Goal: Information Seeking & Learning: Learn about a topic

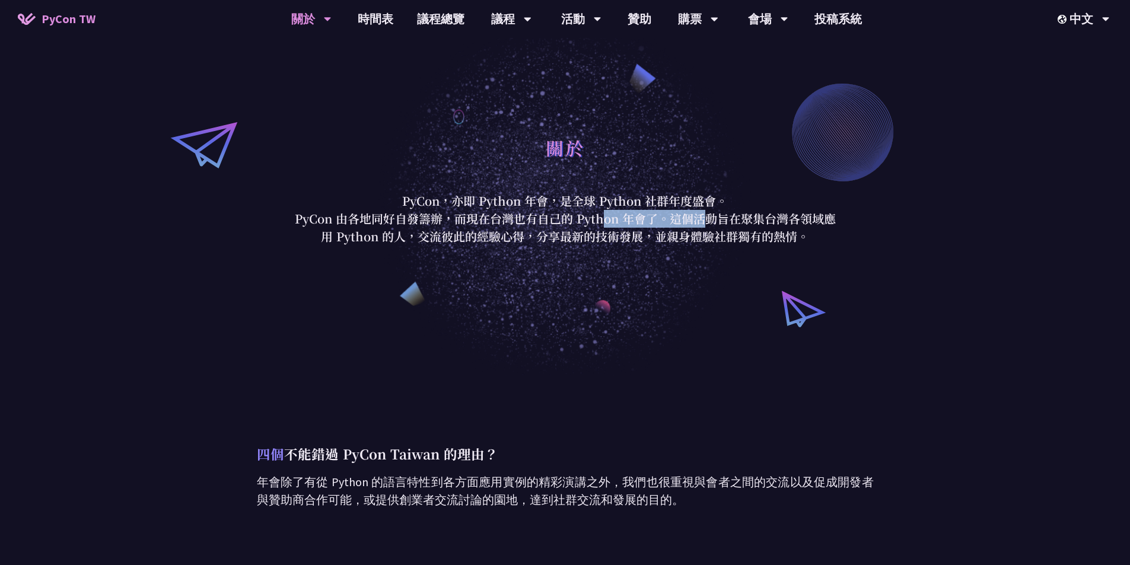
drag, startPoint x: 476, startPoint y: 211, endPoint x: 584, endPoint y: 220, distance: 108.4
click at [584, 220] on p "PyCon 由各地同好自發籌辦，而現在台灣也有自己的 Python 年會了。這個活動旨在聚集台灣各領域應用 Python 的人，交流彼此的經驗心得，分享最新的…" at bounding box center [566, 228] width 552 height 36
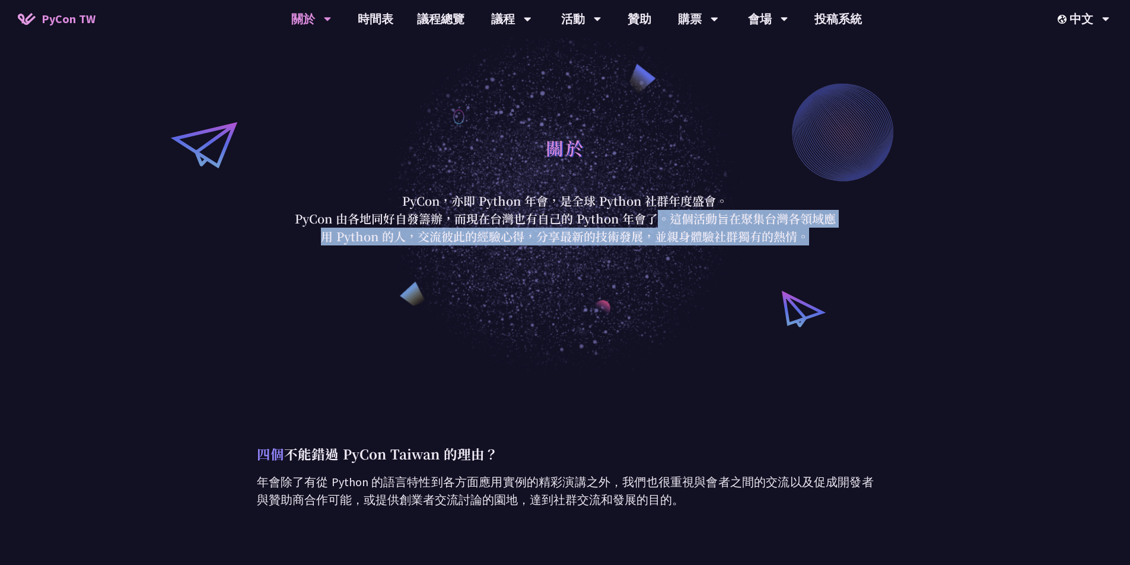
drag, startPoint x: 652, startPoint y: 237, endPoint x: 496, endPoint y: 214, distance: 157.2
click at [537, 224] on p "PyCon 由各地同好自發籌辦，而現在台灣也有自己的 Python 年會了。這個活動旨在聚集台灣各領域應用 Python 的人，交流彼此的經驗心得，分享最新的…" at bounding box center [566, 228] width 552 height 36
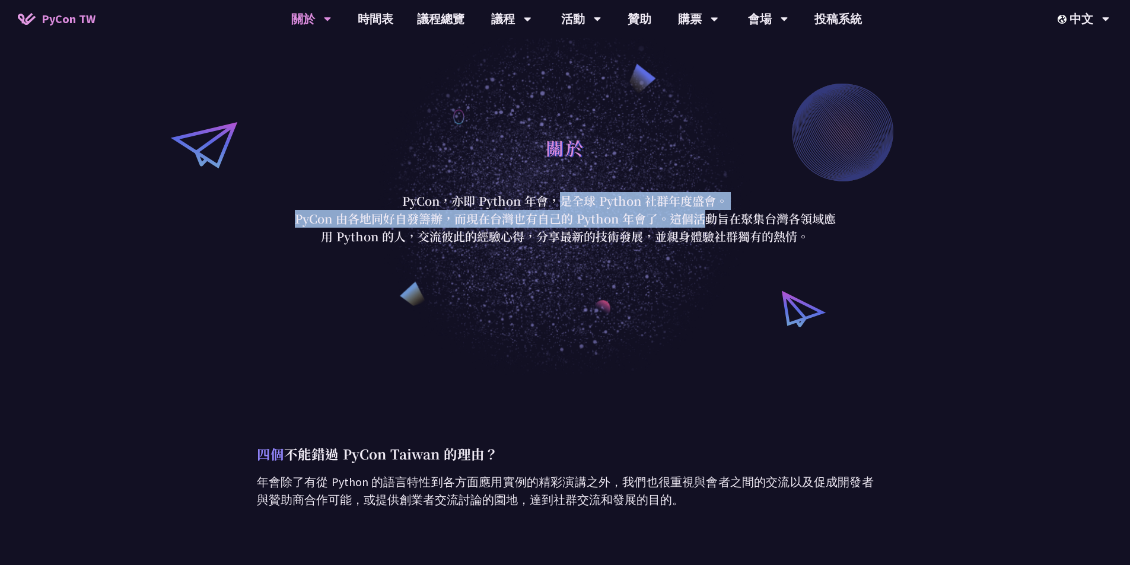
drag, startPoint x: 455, startPoint y: 201, endPoint x: 671, endPoint y: 243, distance: 220.5
click at [595, 228] on div "關於 PyCon，亦即 Python 年會，是全球 Python 社群年度盛會。 PyCon 由各地同好自發籌辦，而現在台灣也有自己的 Python 年會了。…" at bounding box center [566, 188] width 552 height 116
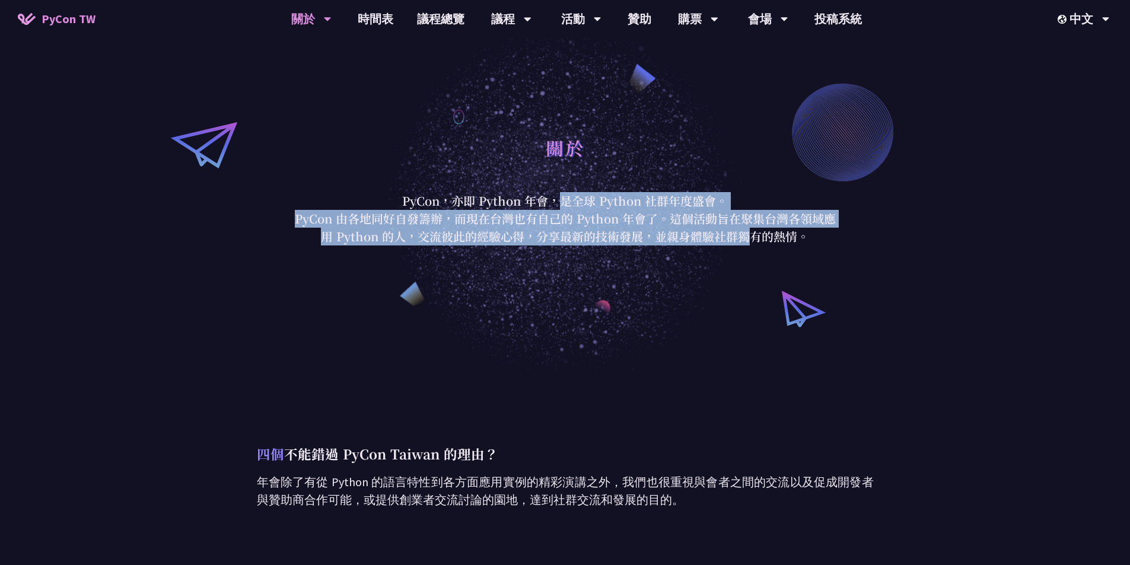
drag, startPoint x: 682, startPoint y: 244, endPoint x: 485, endPoint y: 209, distance: 200.2
click at [529, 215] on p "PyCon 由各地同好自發籌辦，而現在台灣也有自己的 Python 年會了。這個活動旨在聚集台灣各領域應用 Python 的人，交流彼此的經驗心得，分享最新的…" at bounding box center [566, 228] width 552 height 36
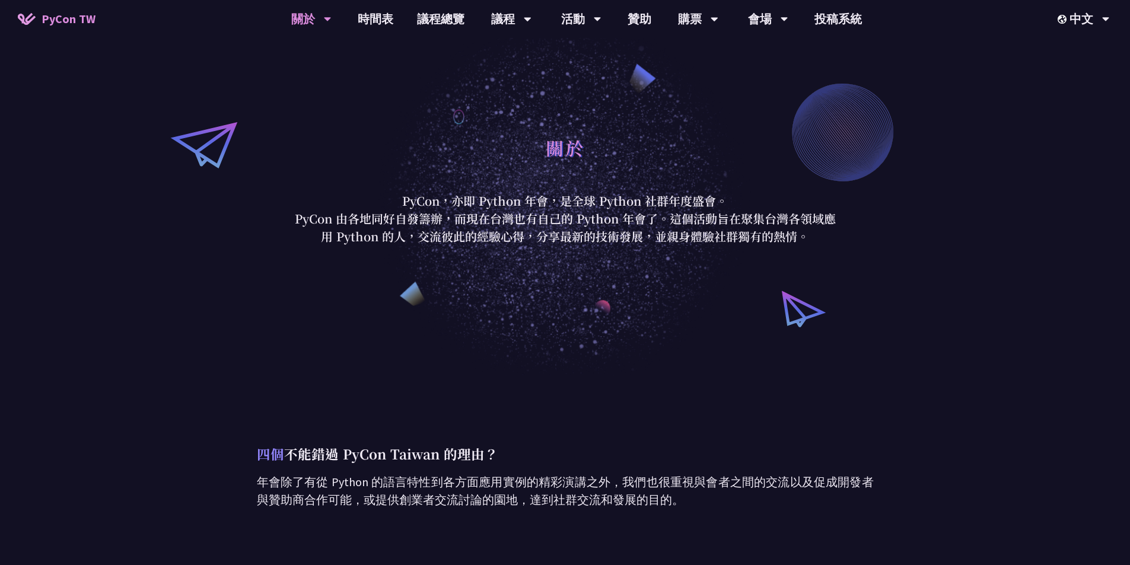
drag, startPoint x: 462, startPoint y: 205, endPoint x: 625, endPoint y: 233, distance: 165.0
click at [586, 228] on div "關於 PyCon，亦即 Python 年會，是全球 Python 社群年度盛會。 PyCon 由各地同好自發籌辦，而現在台灣也有自己的 Python 年會了。…" at bounding box center [566, 188] width 552 height 116
click at [676, 237] on p "PyCon 由各地同好自發籌辦，而現在台灣也有自己的 Python 年會了。這個活動旨在聚集台灣各領域應用 Python 的人，交流彼此的經驗心得，分享最新的…" at bounding box center [566, 228] width 552 height 36
click at [618, 227] on p "PyCon 由各地同好自發籌辦，而現在台灣也有自己的 Python 年會了。這個活動旨在聚集台灣各領域應用 Python 的人，交流彼此的經驗心得，分享最新的…" at bounding box center [566, 228] width 552 height 36
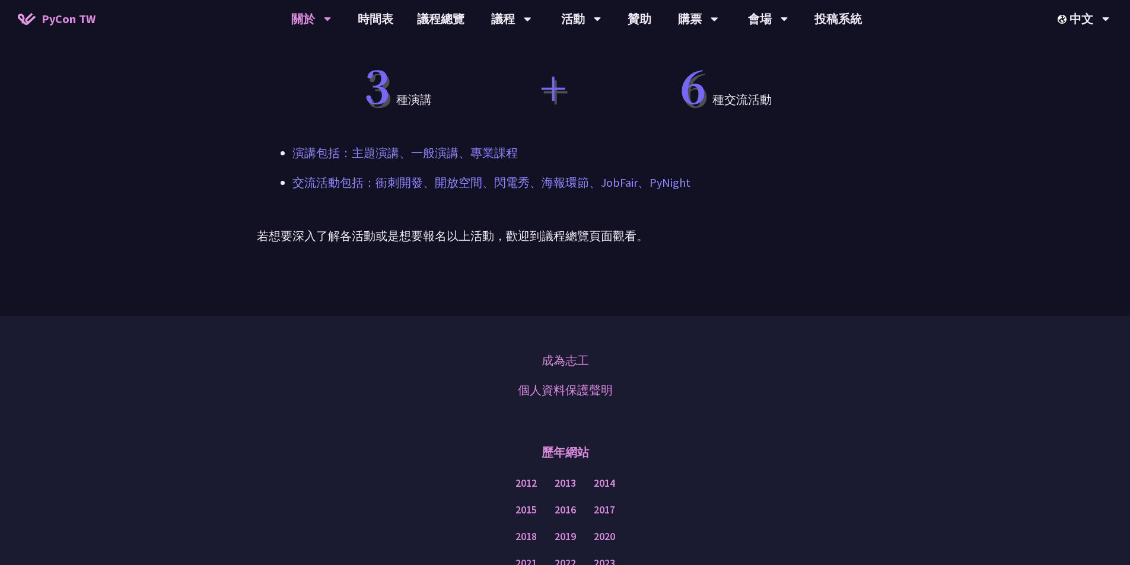
scroll to position [935, 0]
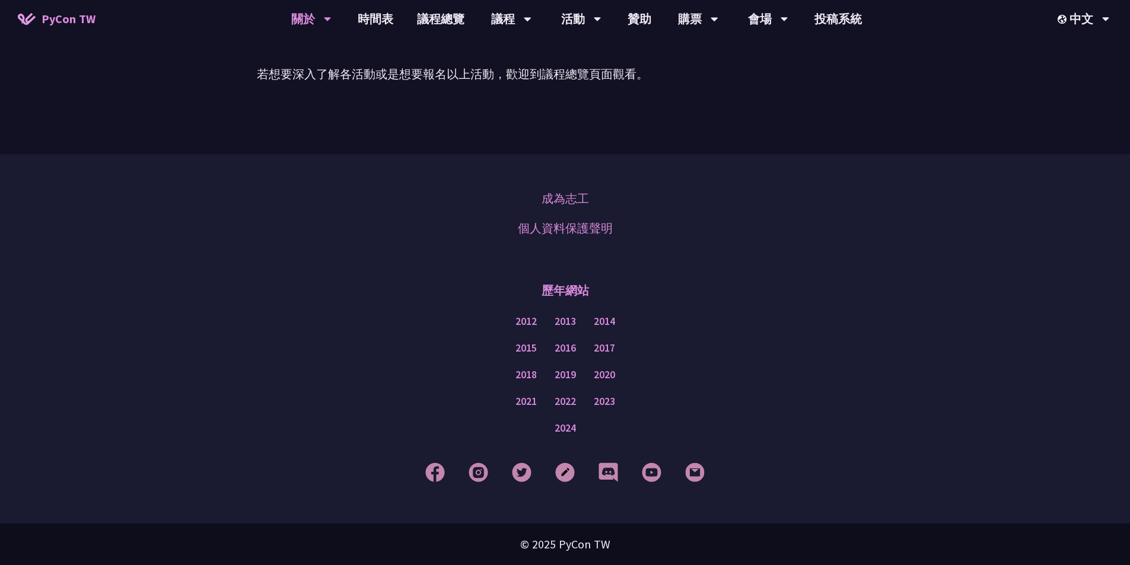
click at [499, 174] on div "成為志工 個人資料保護聲明 歷年網站 2012 2013 2014 2015 2016 2017 2018 2019 2020 2021 2022 2023 …" at bounding box center [565, 339] width 1130 height 370
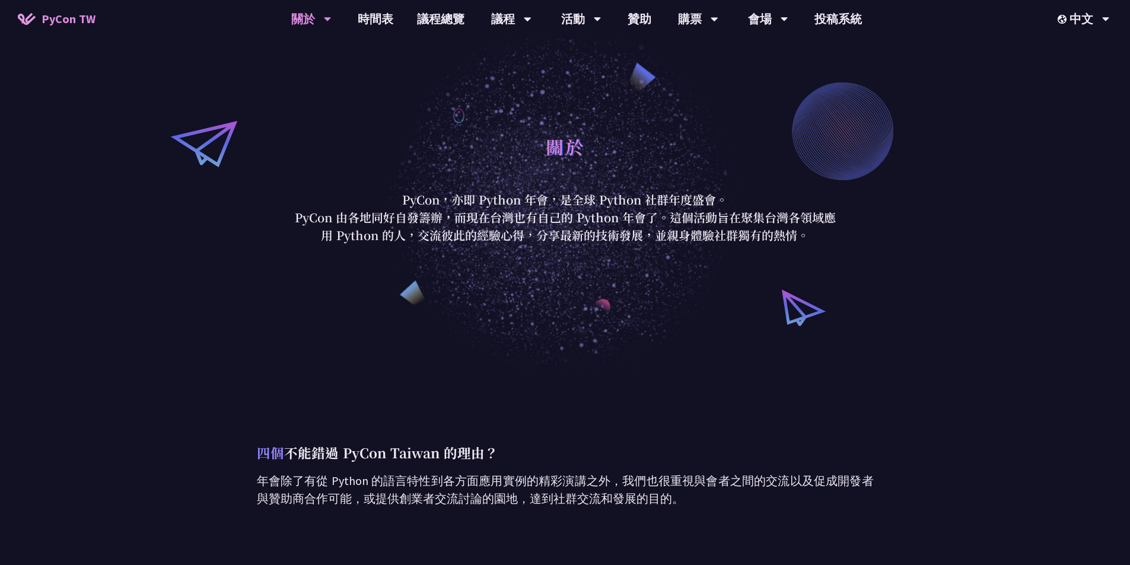
click at [612, 345] on div "關於 PyCon，亦即 Python 年會，是全球 Python 社群年度盛會。 PyCon 由各地同好自發籌辦，而現在台灣也有自己的 Python 年會了。…" at bounding box center [565, 187] width 1130 height 376
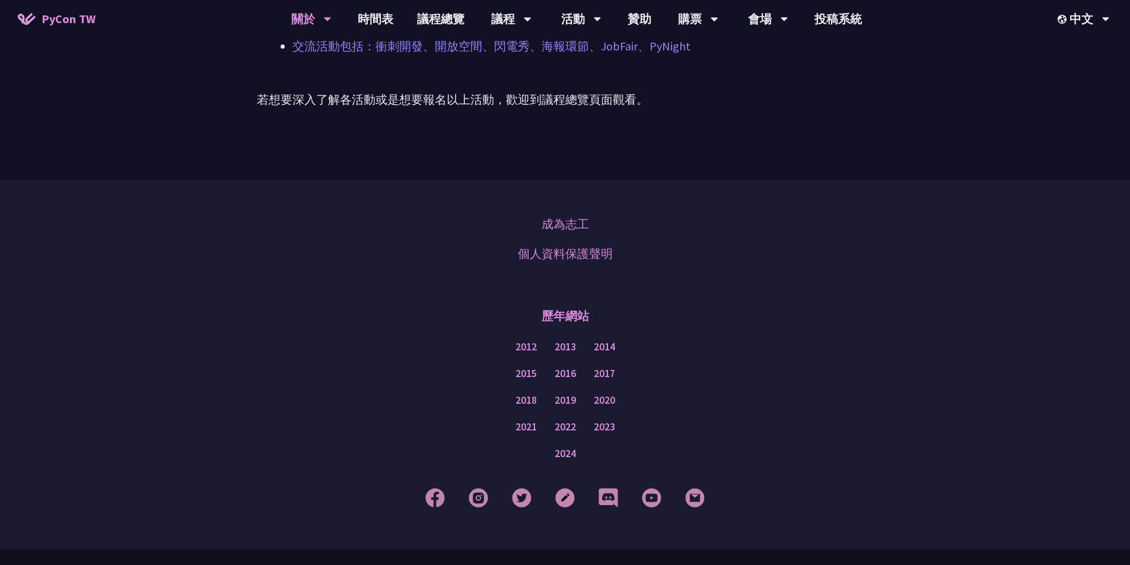
scroll to position [935, 0]
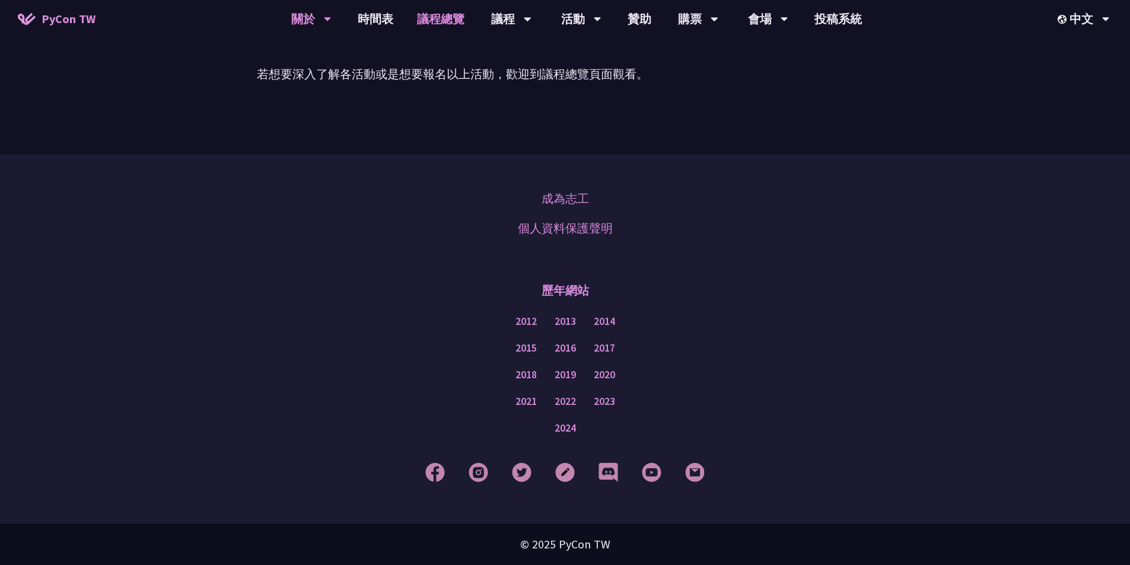
click at [439, 17] on link "議程總覽" at bounding box center [440, 19] width 71 height 38
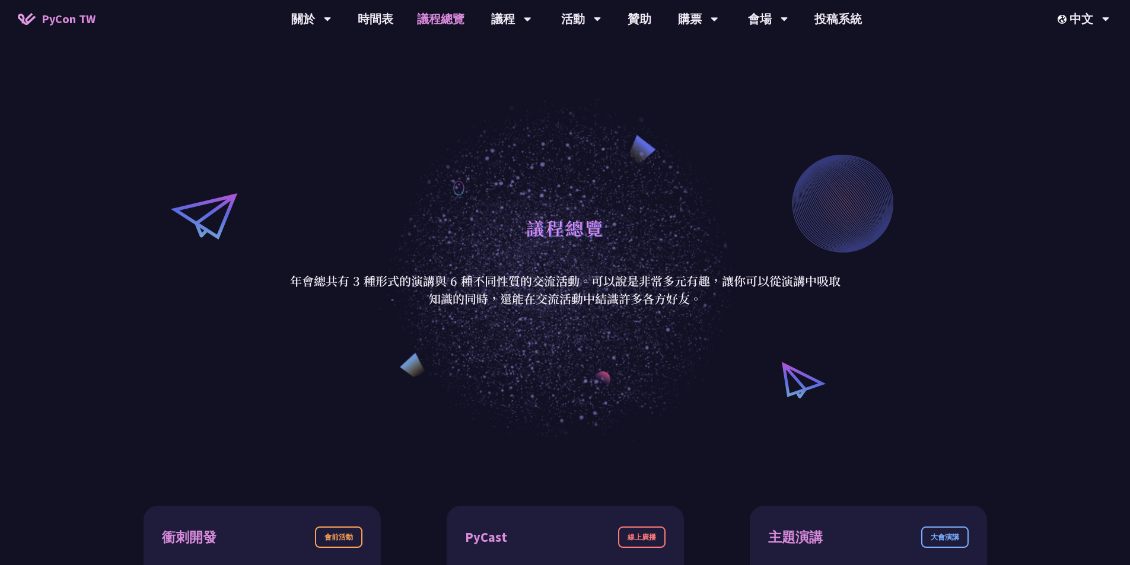
drag, startPoint x: 560, startPoint y: 303, endPoint x: 723, endPoint y: 313, distance: 163.5
click at [690, 312] on div "議程總覽 年會總共有 3 種形式的演講與 6 種不同性質的交流活動。可以說是非常多元有趣，讓你可以從演講中吸取知識的同時，還能在交流活動中結識許多各方好友。" at bounding box center [565, 259] width 1130 height 376
click at [728, 313] on div "議程總覽 年會總共有 3 種形式的演講與 6 種不同性質的交流活動。可以說是非常多元有趣，讓你可以從演講中吸取知識的同時，還能在交流活動中結識許多各方好友。" at bounding box center [565, 259] width 1130 height 376
click at [691, 58] on link "購票資訊" at bounding box center [698, 55] width 114 height 28
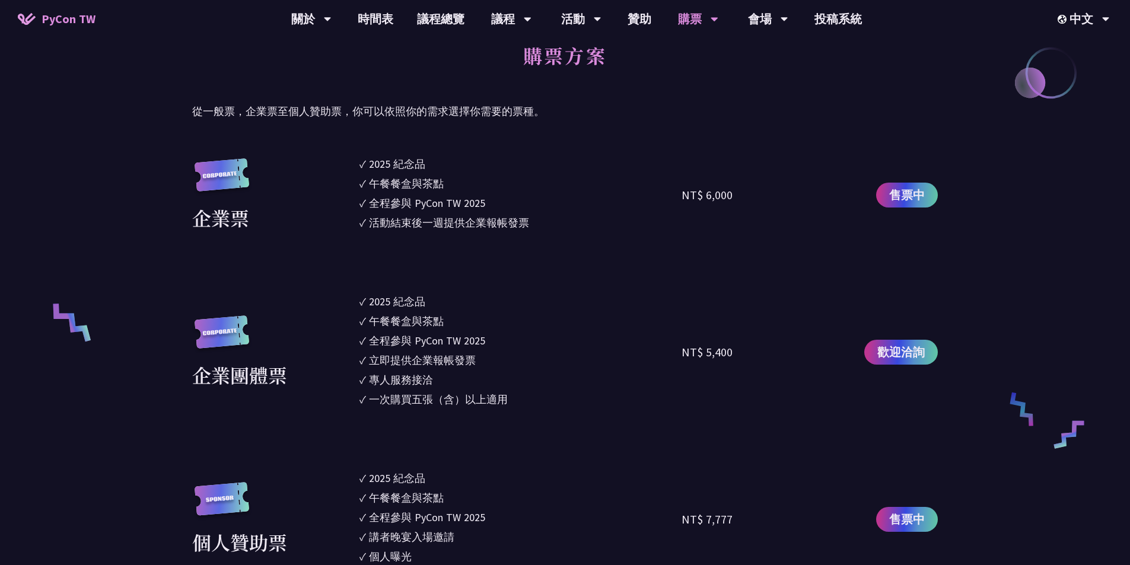
scroll to position [652, 0]
click at [600, 341] on li "✓ 全程參與 PyCon TW 2025" at bounding box center [521, 341] width 323 height 16
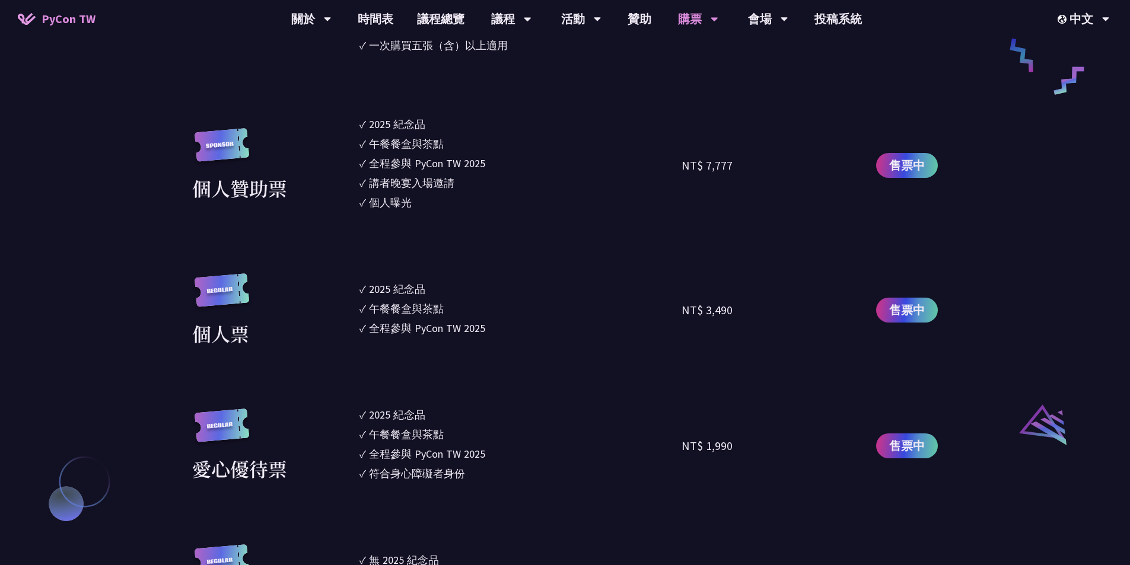
scroll to position [1008, 0]
